Goal: Transaction & Acquisition: Obtain resource

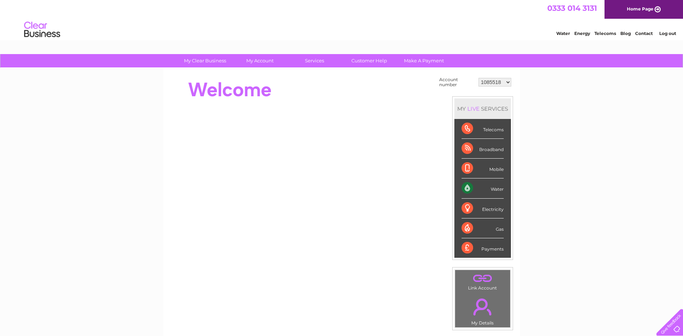
click at [507, 81] on select "1085518 1149915 30315619" at bounding box center [494, 82] width 33 height 9
select select "30315619"
click at [478, 78] on select "1085518 1149915 30315619" at bounding box center [494, 82] width 33 height 9
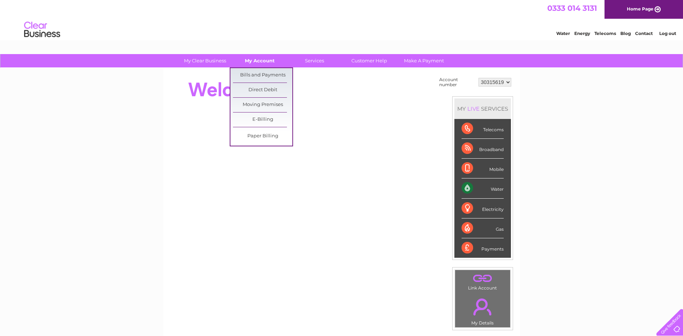
click at [252, 60] on link "My Account" at bounding box center [259, 60] width 59 height 13
click at [251, 77] on link "Bills and Payments" at bounding box center [262, 75] width 59 height 14
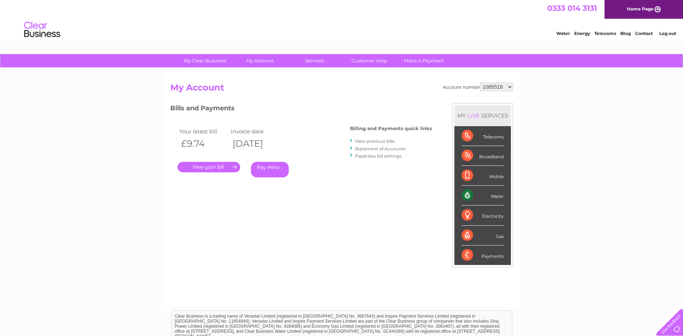
click at [505, 89] on select "1085518 1149915 30315619" at bounding box center [496, 86] width 33 height 9
select select "1149915"
click at [480, 82] on select "1085518 1149915 30315619" at bounding box center [496, 86] width 33 height 9
click at [489, 89] on select "1085518 1149915 30315619" at bounding box center [496, 86] width 33 height 9
select select "1085518"
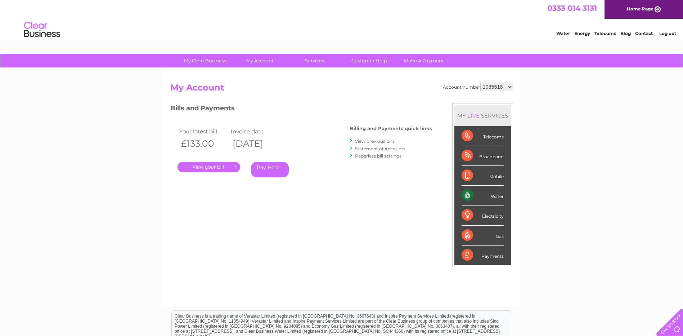
click at [480, 82] on select "1085518 1149915 30315619" at bounding box center [496, 86] width 33 height 9
click at [499, 90] on select "1085518 1149915 30315619" at bounding box center [496, 86] width 33 height 9
select select "30315619"
click at [480, 82] on select "1085518 1149915 30315619" at bounding box center [496, 86] width 33 height 9
click at [219, 168] on link "." at bounding box center [208, 167] width 63 height 10
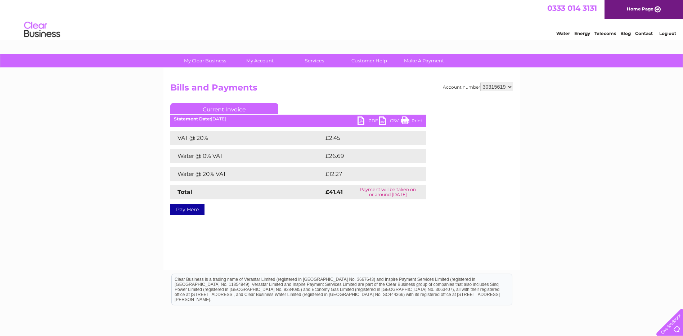
click at [363, 124] on link "PDF" at bounding box center [369, 121] width 22 height 10
